Goal: Information Seeking & Learning: Learn about a topic

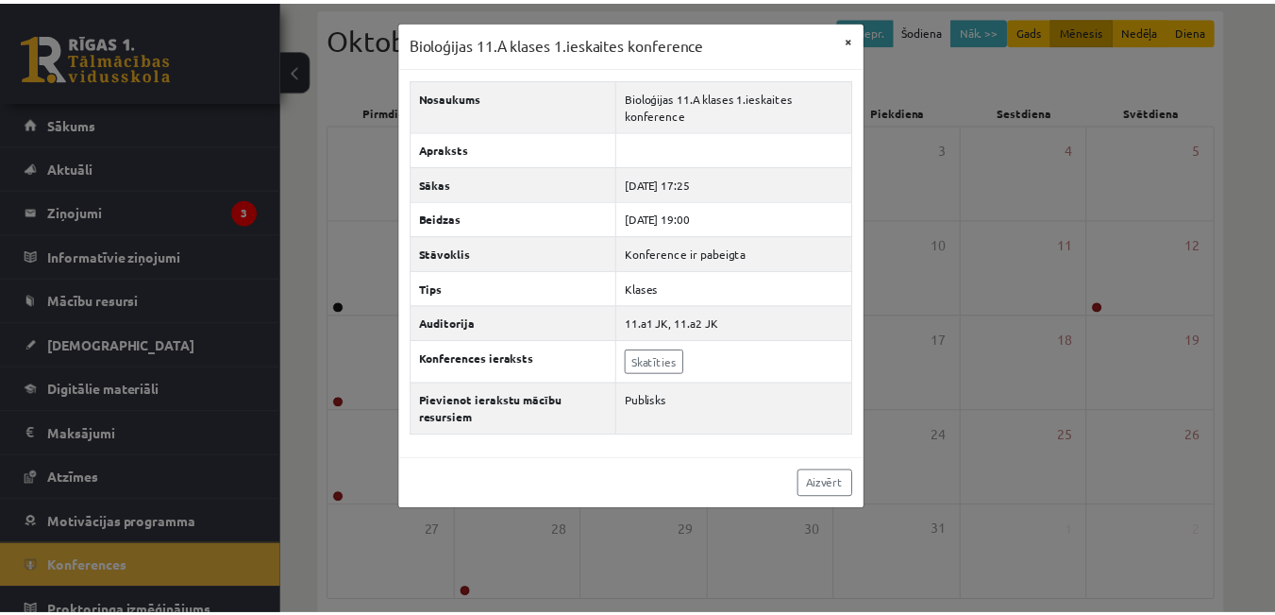
scroll to position [18, 0]
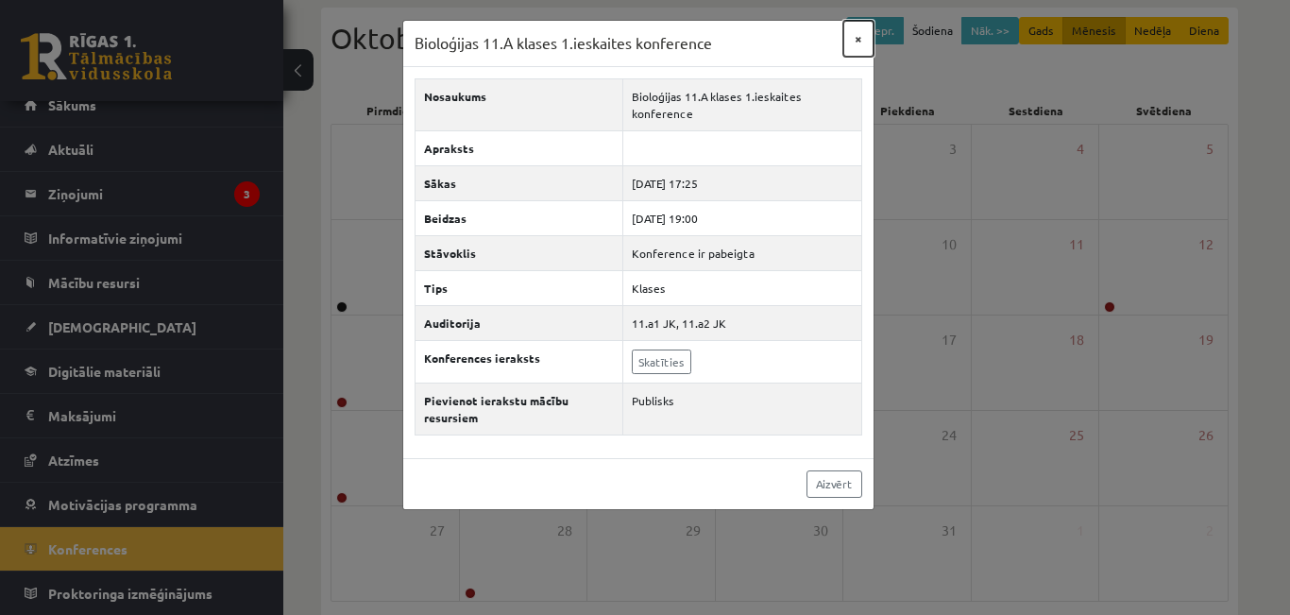
click at [851, 39] on button "×" at bounding box center [858, 39] width 30 height 36
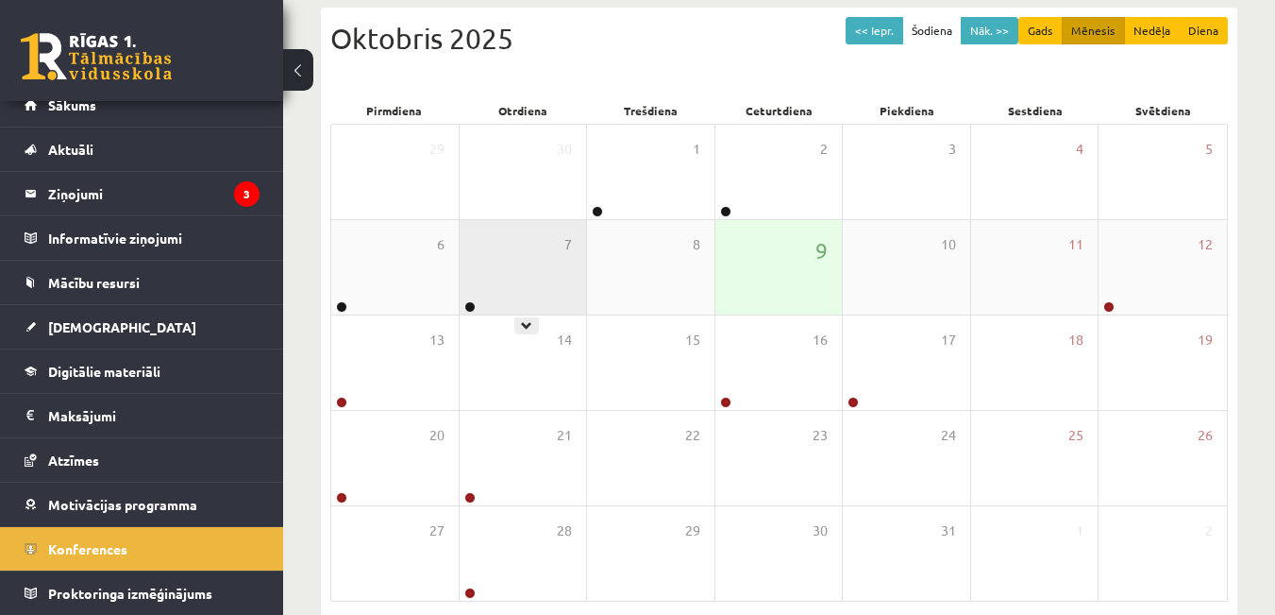
click at [518, 281] on div "7" at bounding box center [523, 267] width 127 height 94
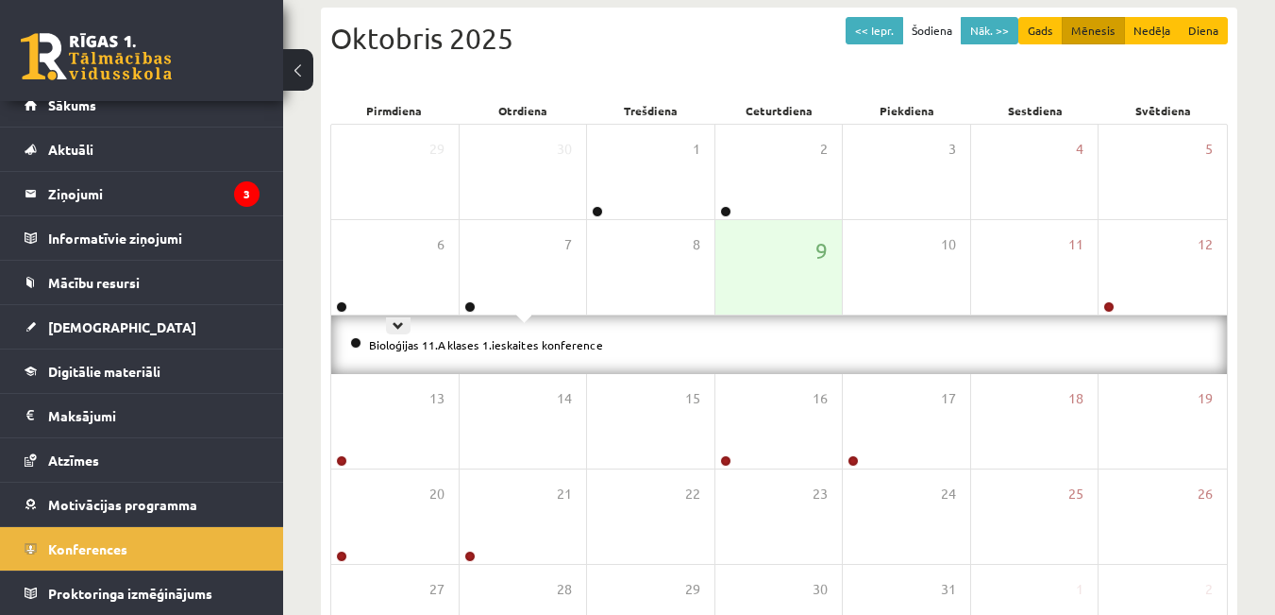
drag, startPoint x: 319, startPoint y: 272, endPoint x: 363, endPoint y: 283, distance: 44.9
click at [330, 278] on div "Konferences << Iepr. Šodiena Nāk. >> Gads Mēnesis Nedēļa Diena [DATE] Pirmdiena…" at bounding box center [779, 313] width 992 height 887
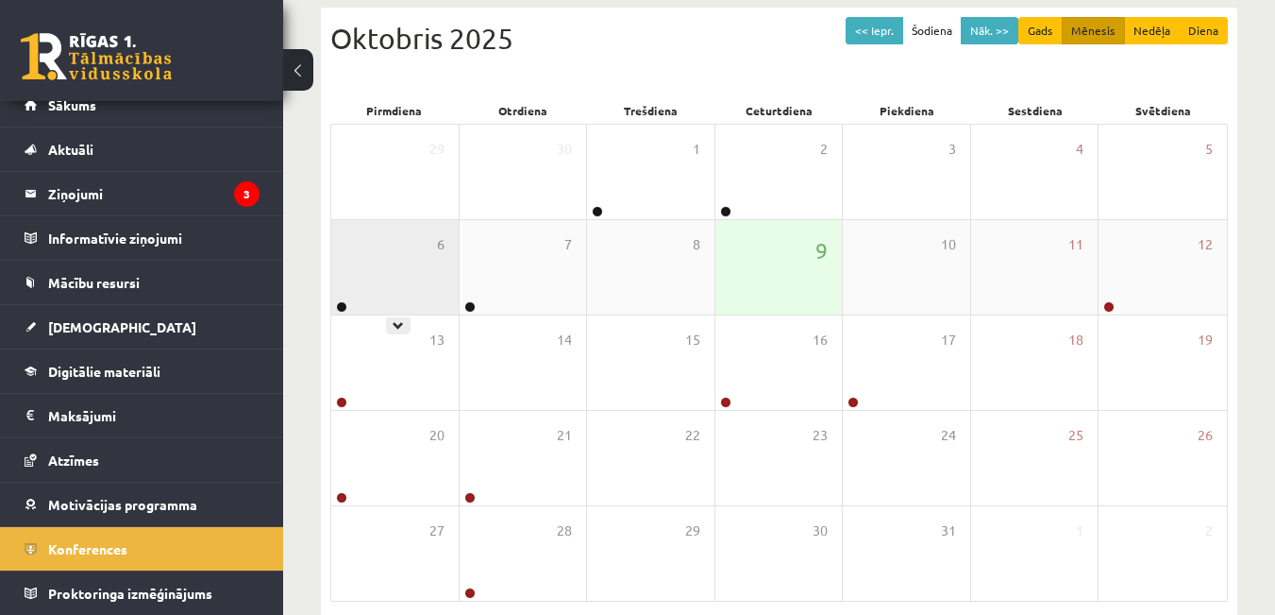
click at [401, 282] on div "6" at bounding box center [394, 267] width 127 height 94
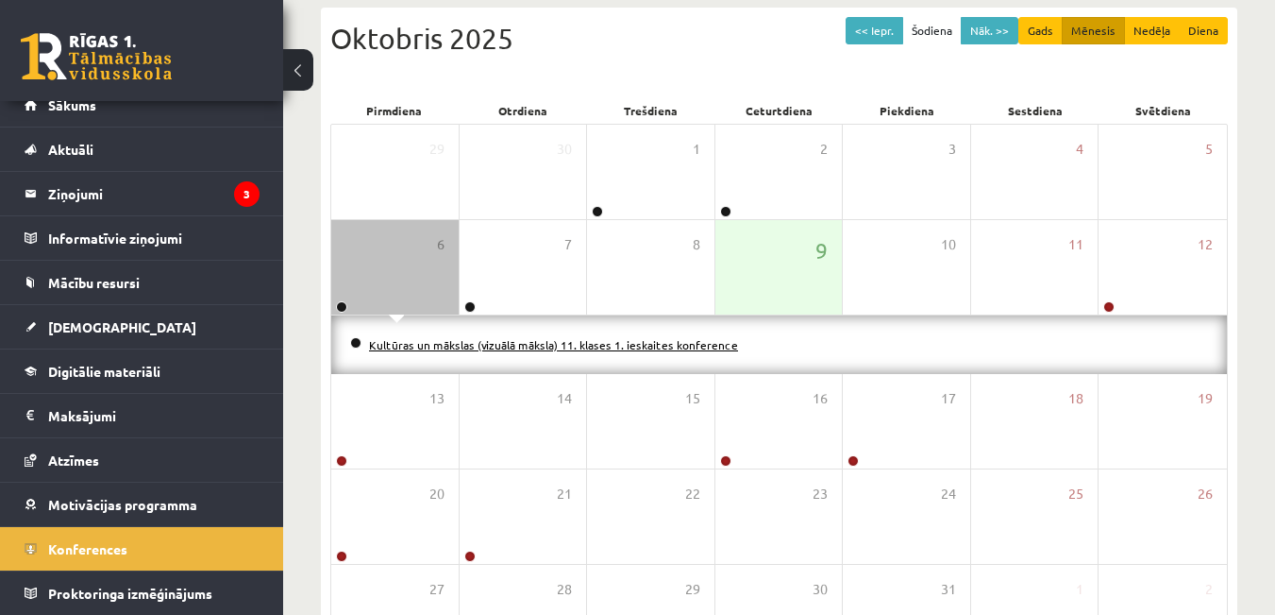
click at [446, 344] on link "Kultūras un mākslas (vizuālā māksla) 11. klases 1. ieskaites konference" at bounding box center [553, 344] width 369 height 15
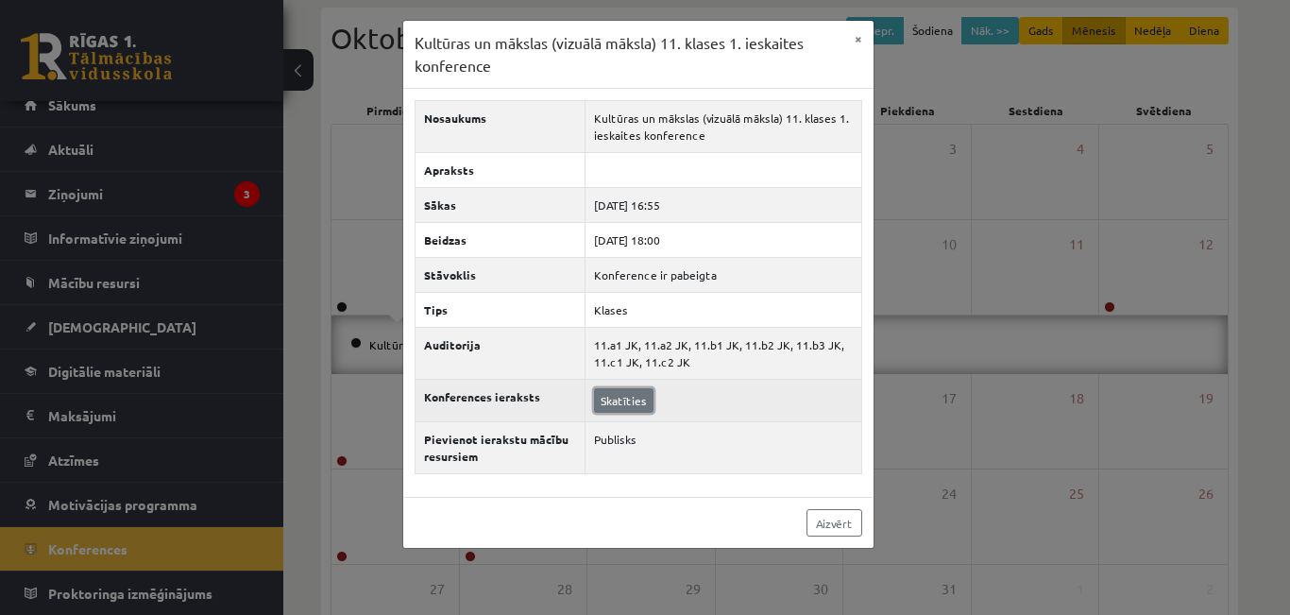
click at [617, 399] on link "Skatīties" at bounding box center [623, 400] width 59 height 25
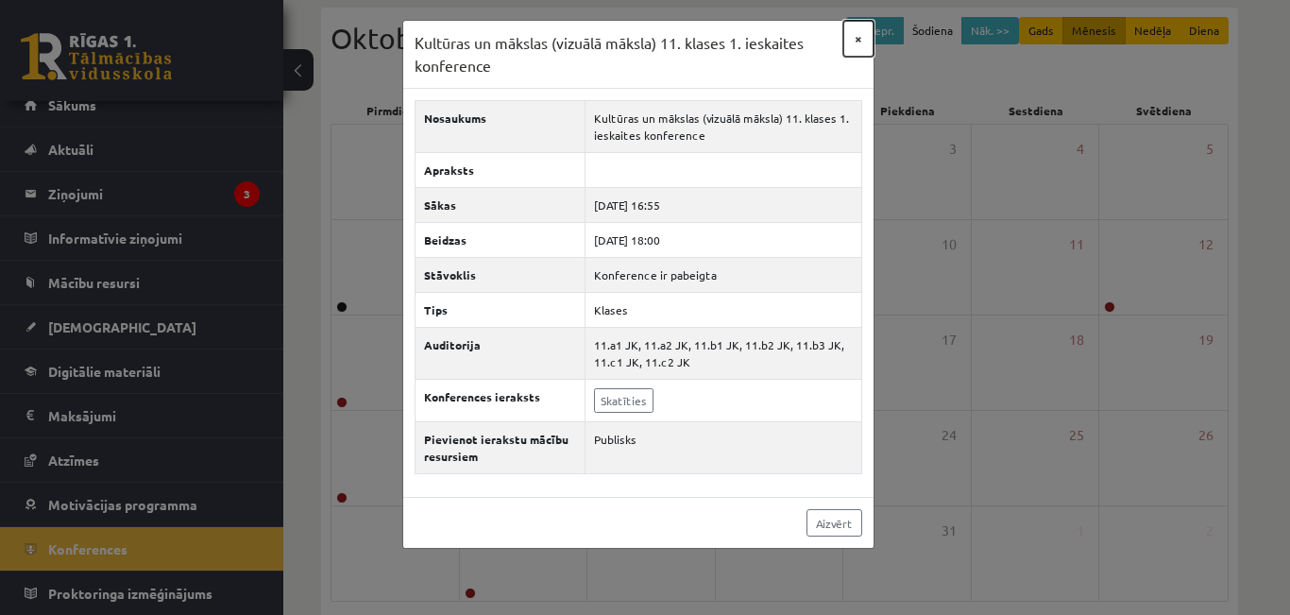
click at [854, 44] on button "×" at bounding box center [858, 39] width 30 height 36
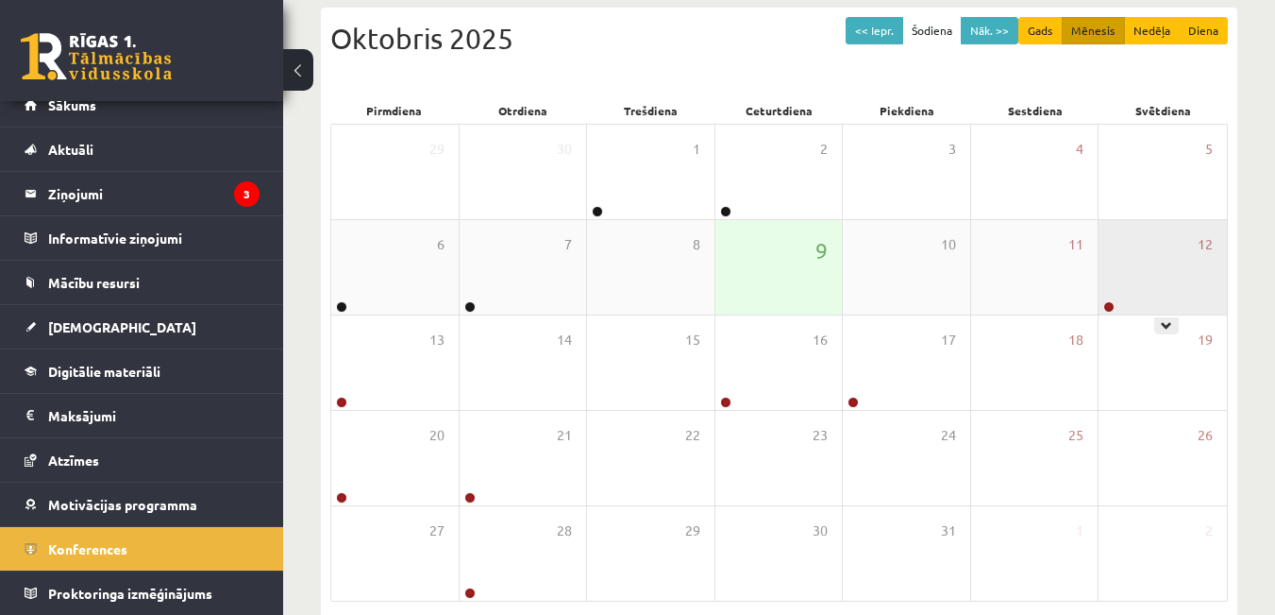
click at [1156, 274] on div "12" at bounding box center [1163, 267] width 128 height 94
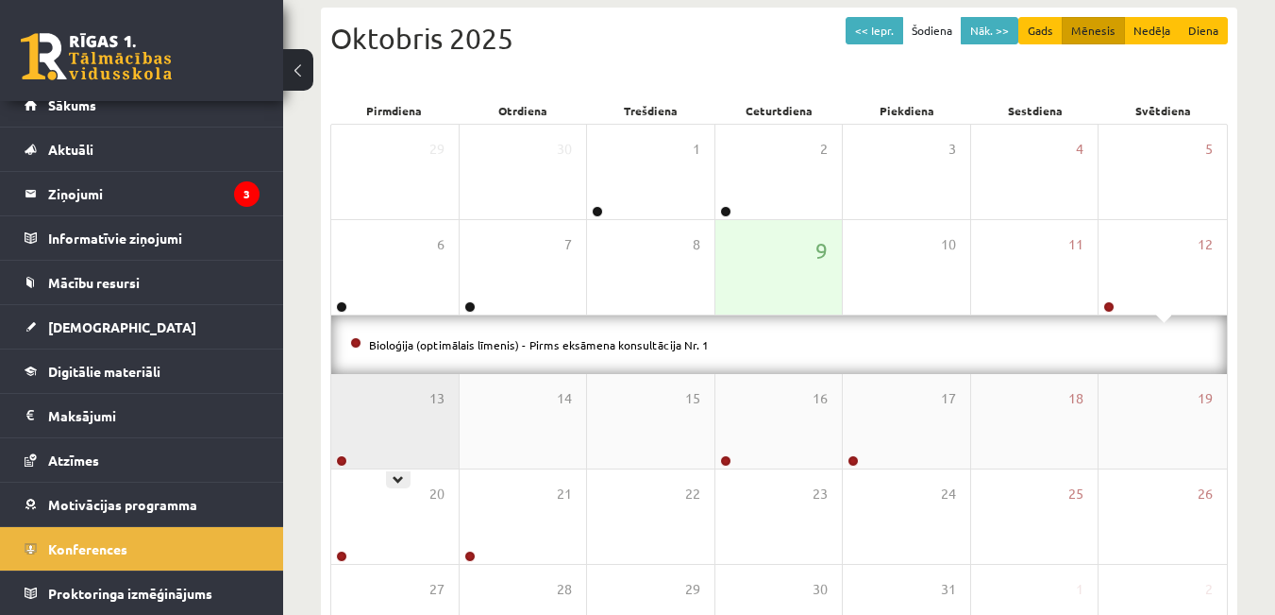
click at [396, 431] on div "13" at bounding box center [394, 421] width 127 height 94
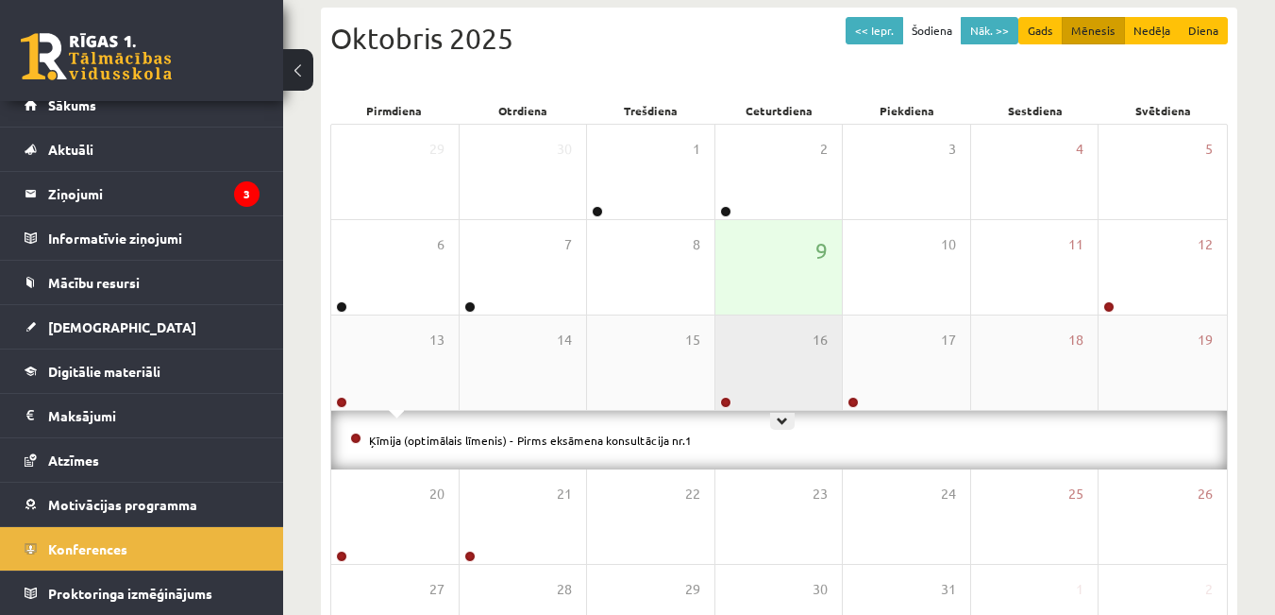
click at [766, 373] on div "16" at bounding box center [779, 362] width 127 height 94
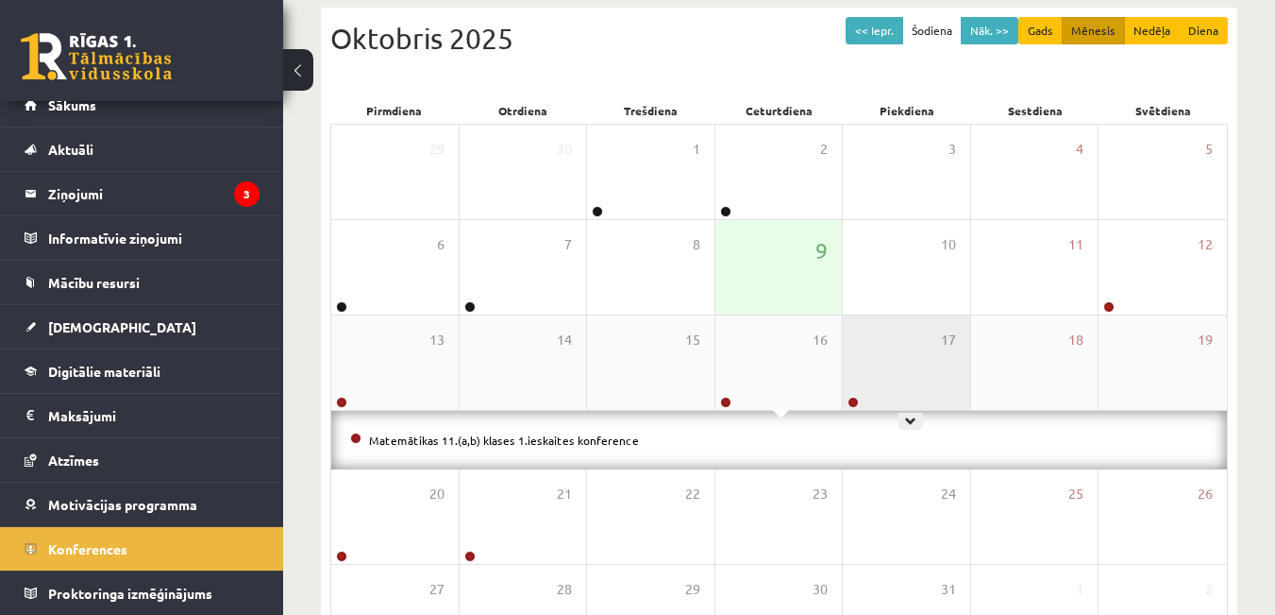
click at [904, 387] on div "17" at bounding box center [906, 362] width 127 height 94
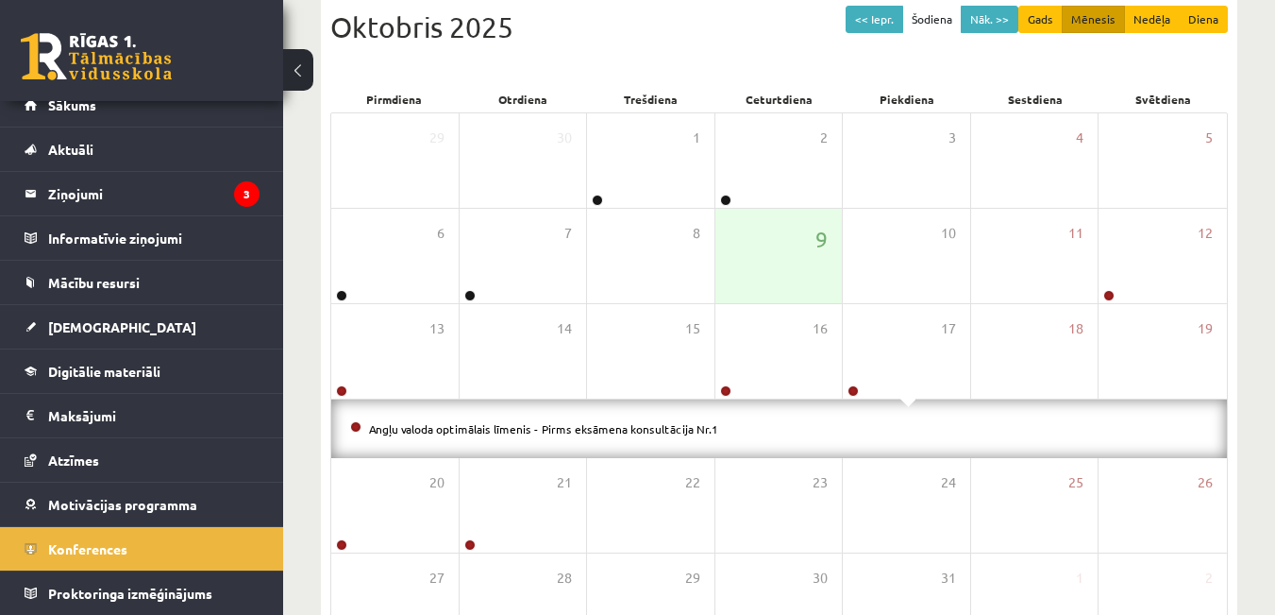
scroll to position [109, 0]
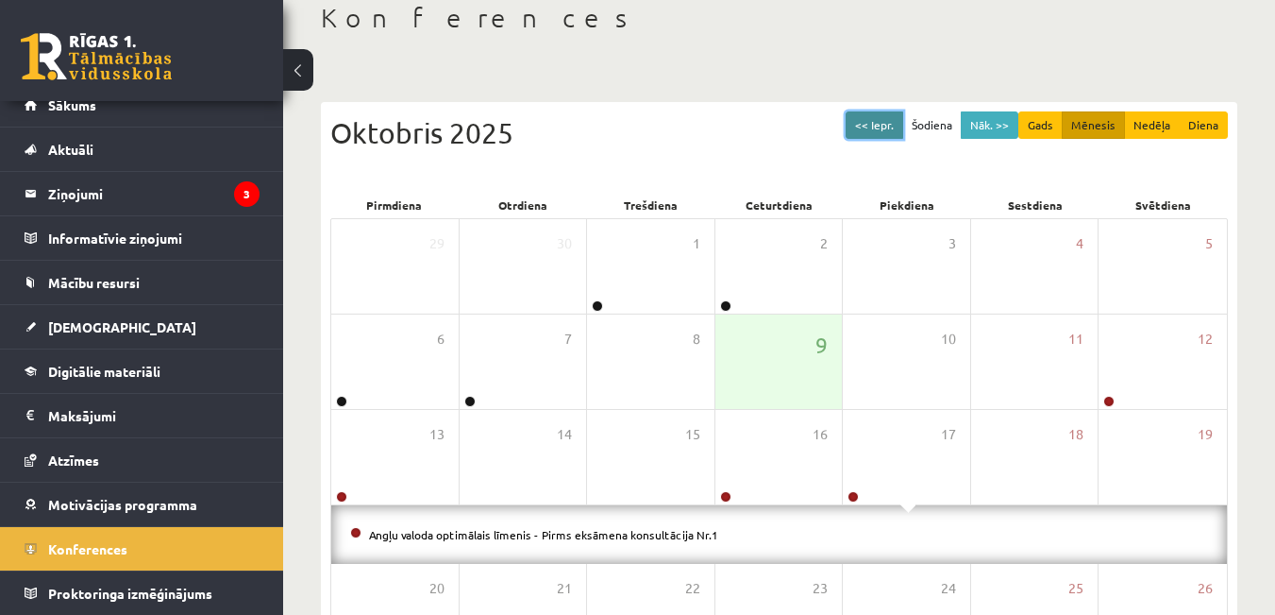
drag, startPoint x: 869, startPoint y: 120, endPoint x: 863, endPoint y: 130, distance: 11.8
click at [867, 122] on button "<< Iepr." at bounding box center [875, 124] width 58 height 27
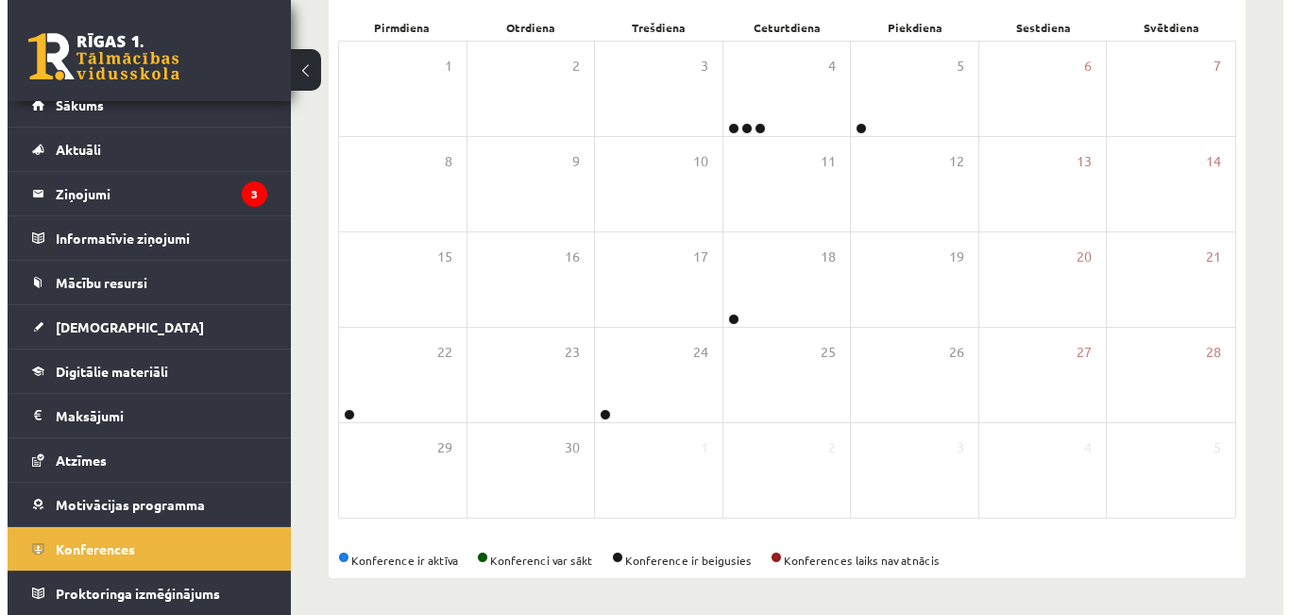
scroll to position [288, 0]
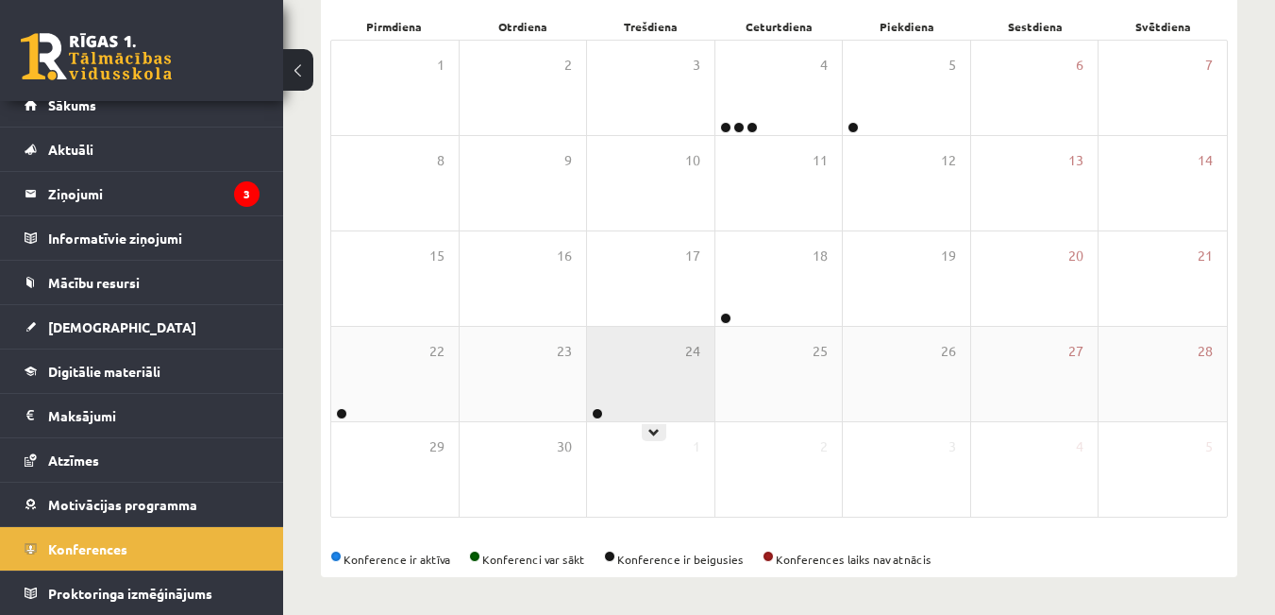
click at [676, 402] on div "24" at bounding box center [650, 374] width 127 height 94
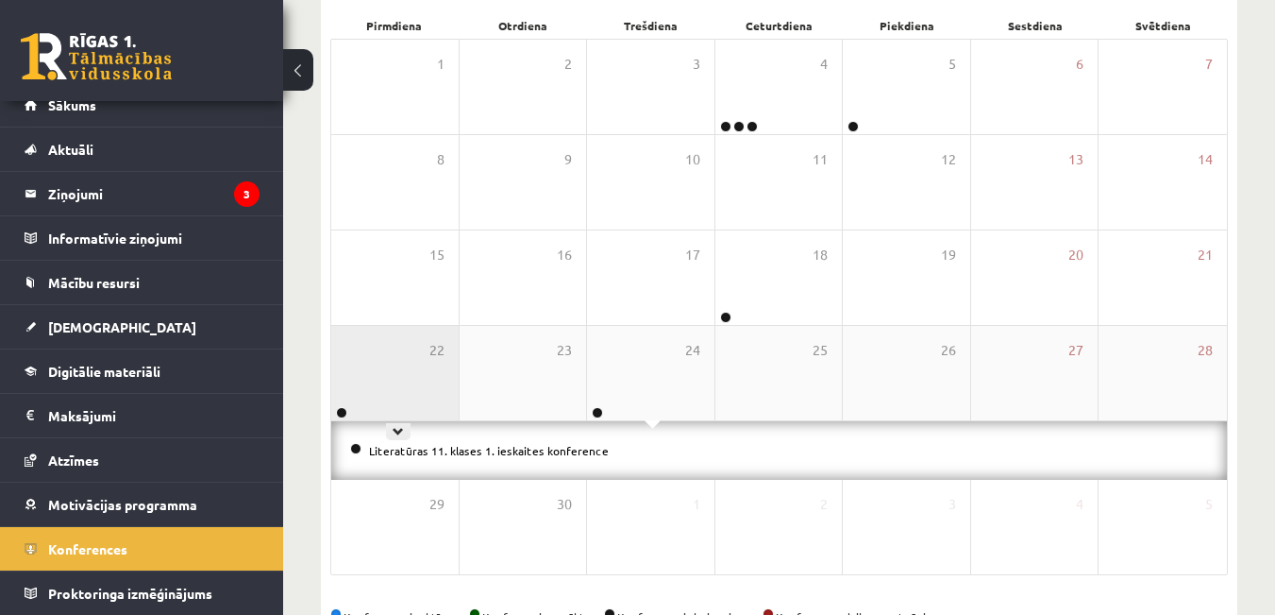
click at [451, 375] on div "22" at bounding box center [394, 373] width 127 height 94
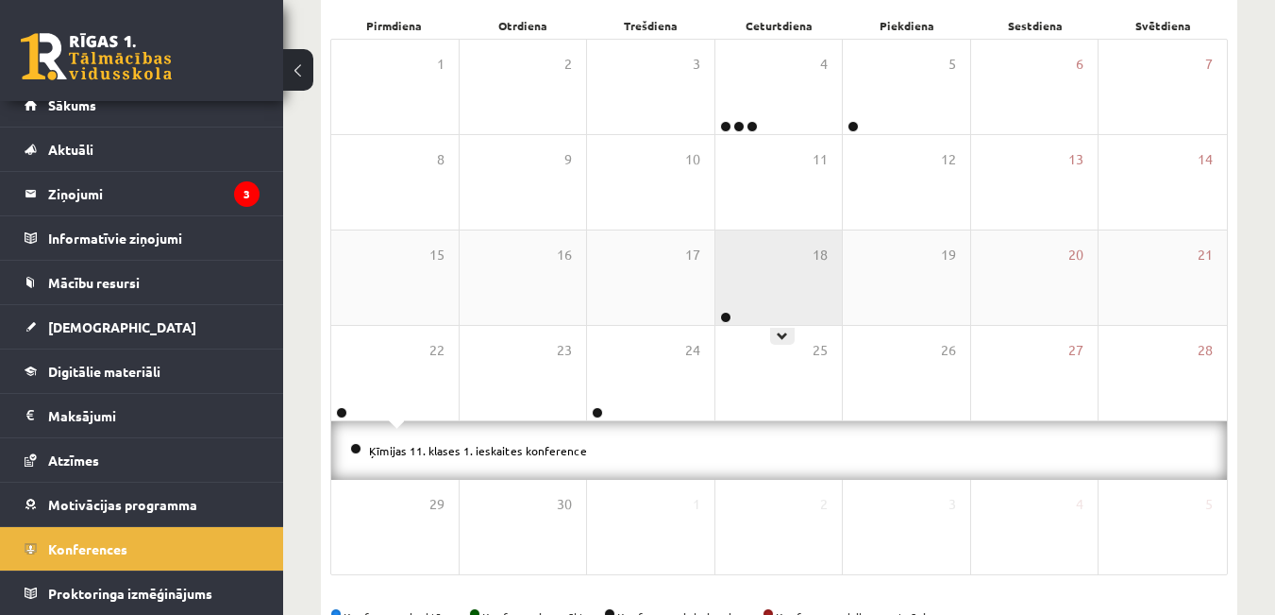
click at [745, 309] on div "18" at bounding box center [779, 277] width 127 height 94
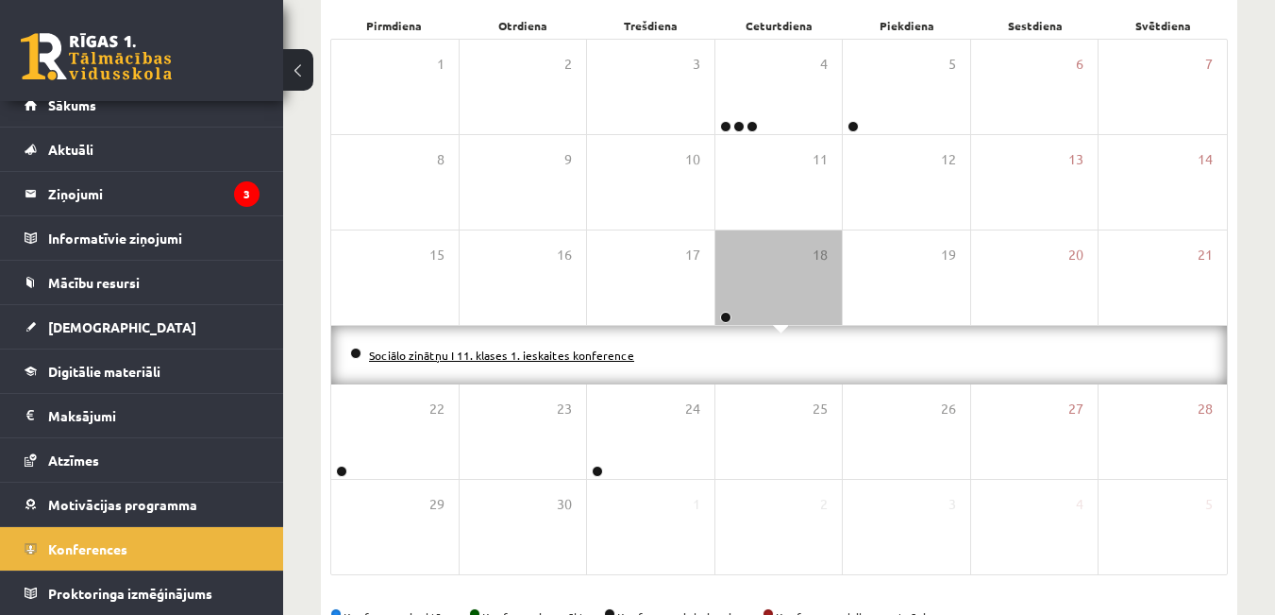
click at [498, 357] on link "Sociālo zinātņu I 11. klases 1. ieskaites konference" at bounding box center [501, 354] width 265 height 15
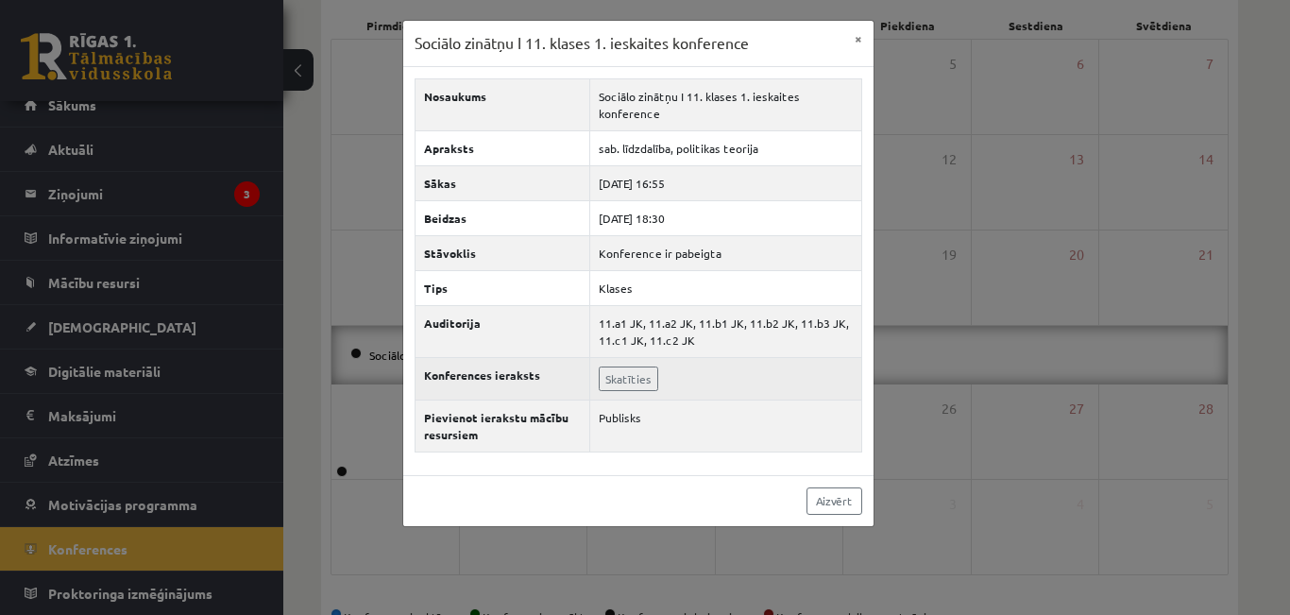
click at [663, 392] on td "Skatīties" at bounding box center [725, 378] width 272 height 42
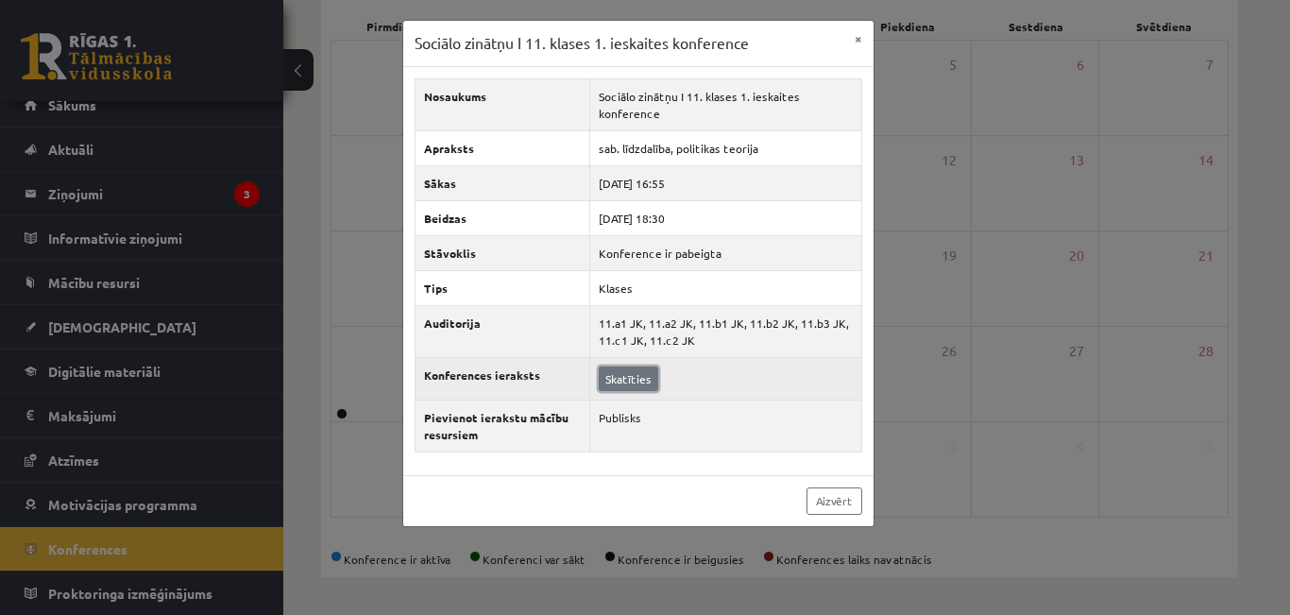
click at [646, 376] on link "Skatīties" at bounding box center [628, 378] width 59 height 25
